Goal: Task Accomplishment & Management: Complete application form

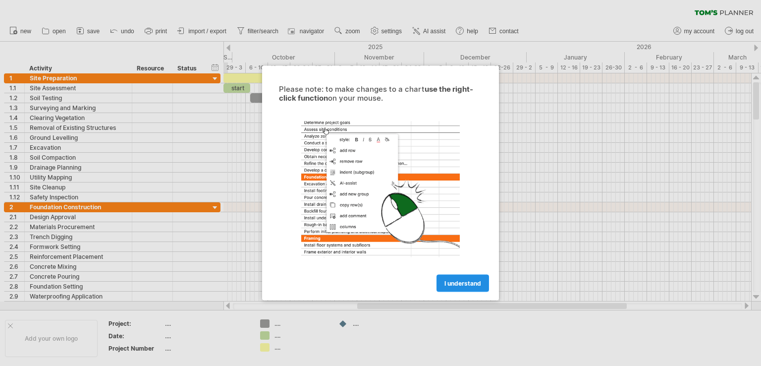
click at [450, 280] on span "I understand" at bounding box center [463, 283] width 37 height 7
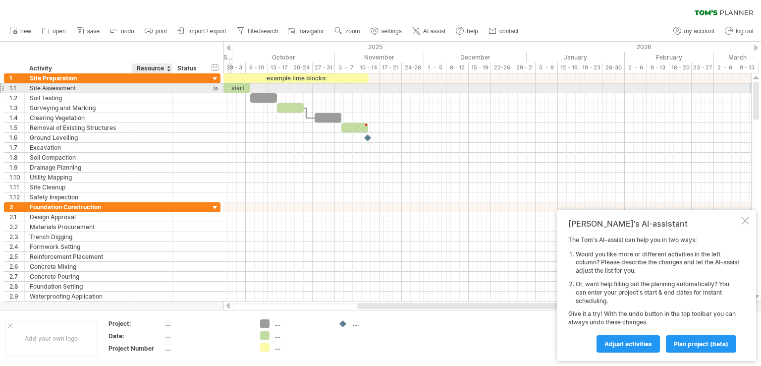
click at [150, 88] on div at bounding box center [152, 87] width 30 height 9
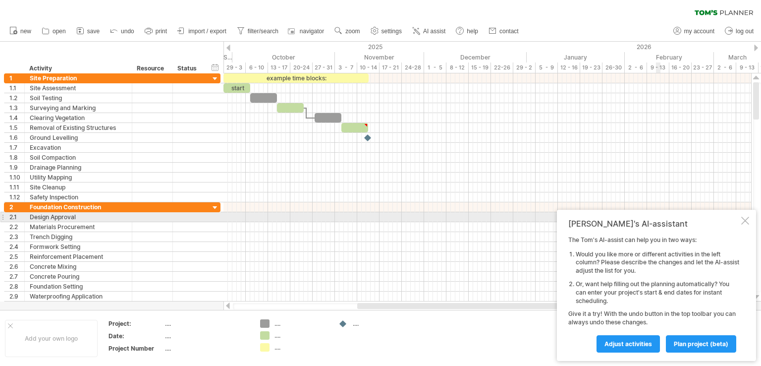
click at [745, 222] on div at bounding box center [745, 221] width 8 height 8
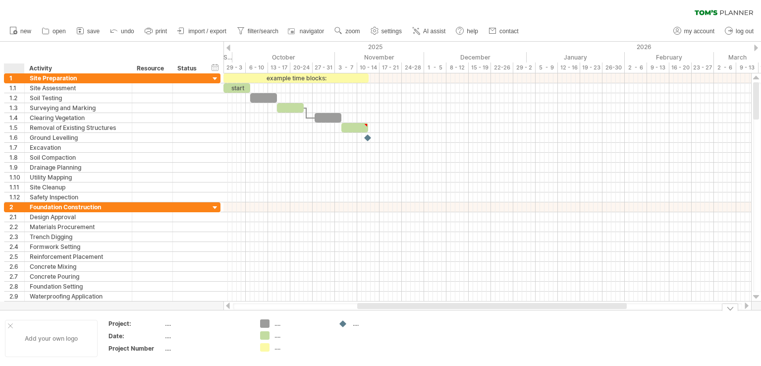
click at [9, 323] on div at bounding box center [10, 325] width 5 height 5
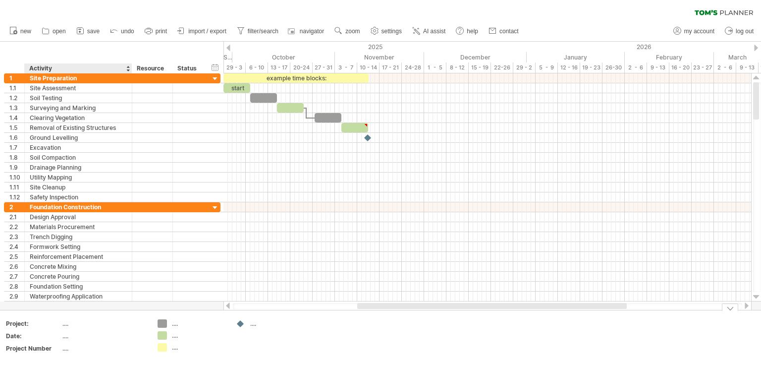
click at [73, 325] on div "...." at bounding box center [103, 323] width 83 height 8
click at [198, 28] on span "import / export" at bounding box center [207, 31] width 38 height 7
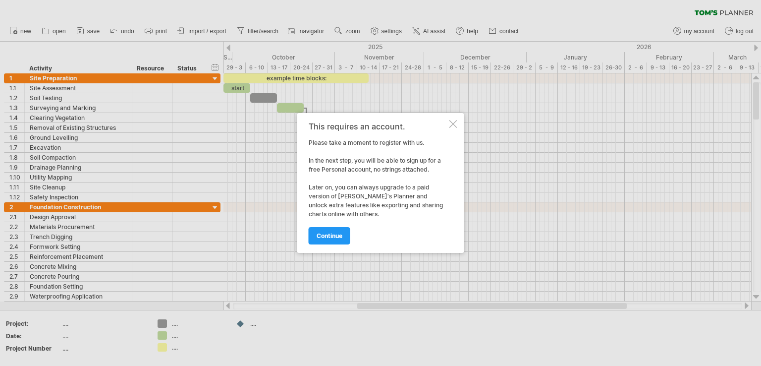
click at [454, 127] on div "This requires an account. Please take a moment to register with us. In the next…" at bounding box center [380, 183] width 167 height 140
click at [450, 125] on div at bounding box center [454, 124] width 8 height 8
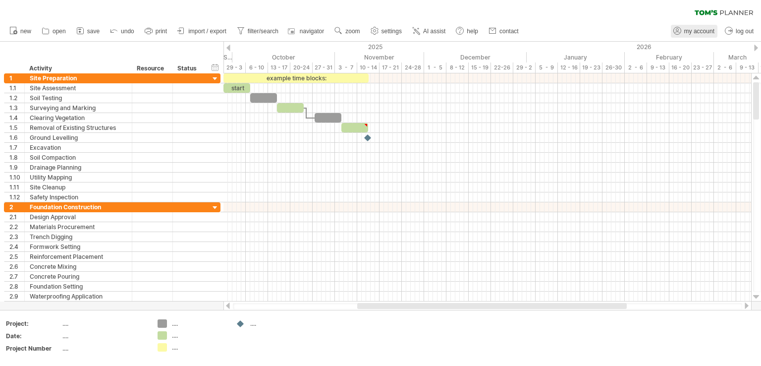
click at [703, 30] on span "my account" at bounding box center [699, 31] width 30 height 7
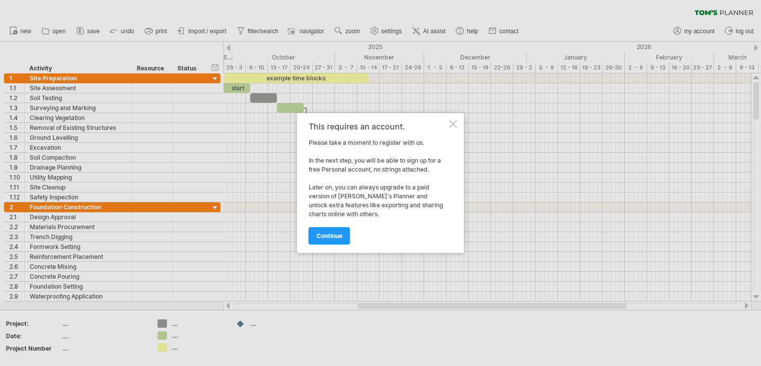
click at [448, 125] on div "This requires an account. Please take a moment to register with us. In the next…" at bounding box center [380, 183] width 167 height 140
click at [453, 125] on div at bounding box center [454, 124] width 8 height 8
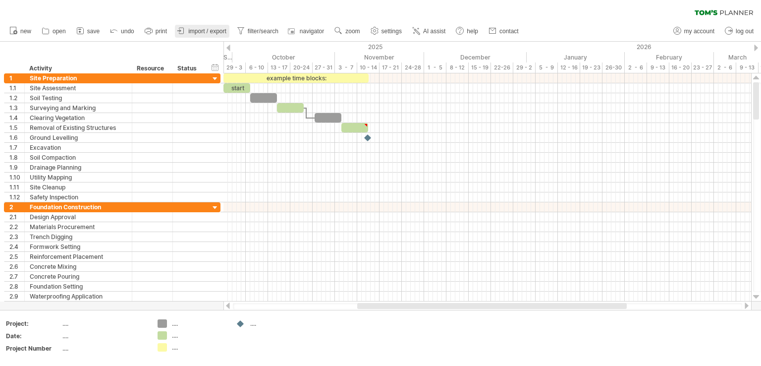
click at [200, 33] on span "import / export" at bounding box center [207, 31] width 38 height 7
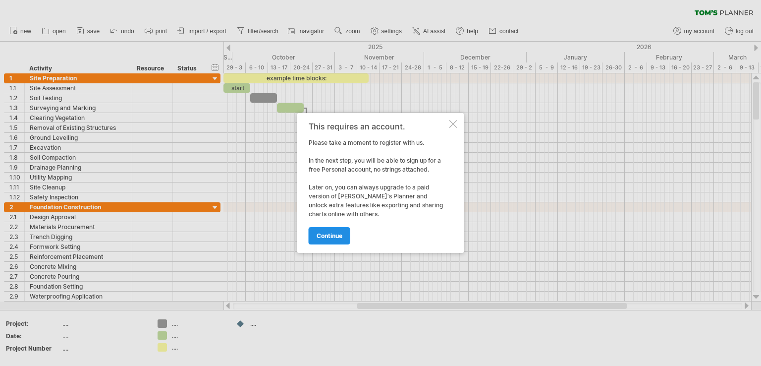
click at [327, 234] on span "continue" at bounding box center [330, 235] width 26 height 7
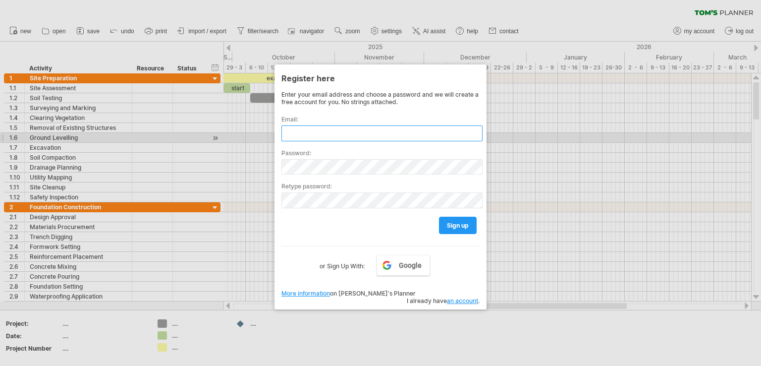
click at [369, 139] on input "text" at bounding box center [382, 133] width 201 height 16
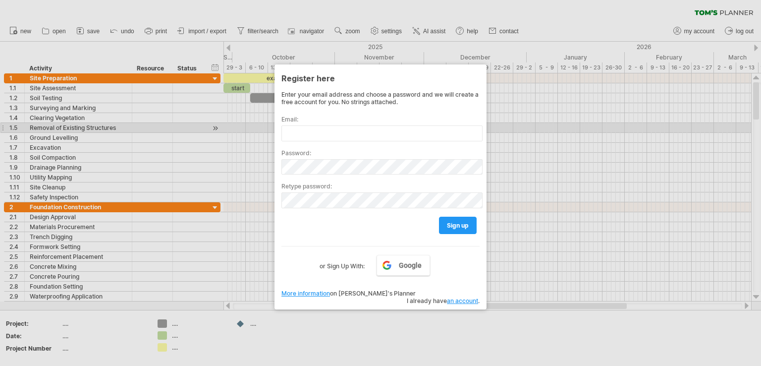
click at [567, 124] on div at bounding box center [380, 183] width 761 height 366
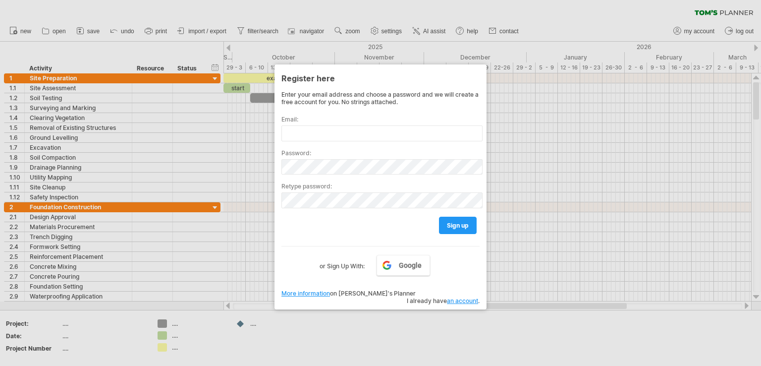
click at [418, 7] on div at bounding box center [380, 183] width 761 height 366
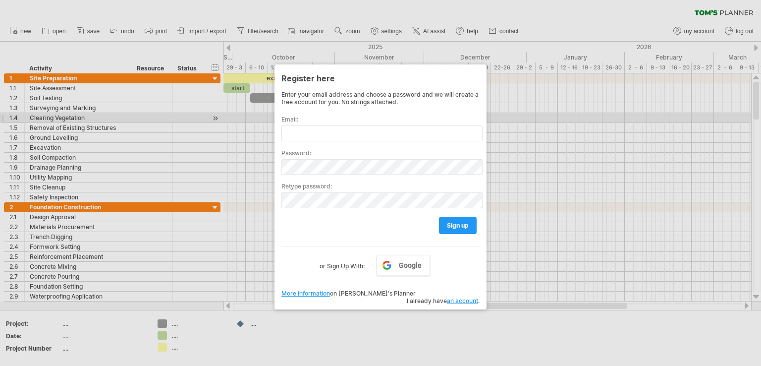
click at [616, 114] on div at bounding box center [380, 183] width 761 height 366
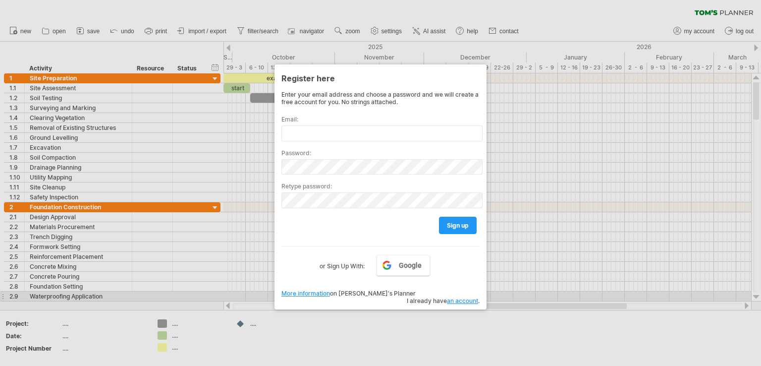
click at [470, 297] on link "an account" at bounding box center [462, 300] width 31 height 7
